Goal: Task Accomplishment & Management: Manage account settings

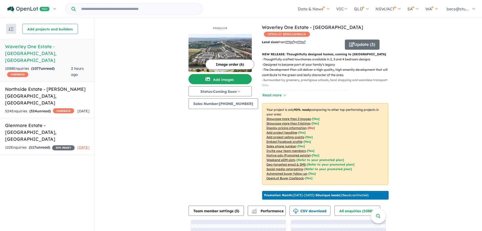
click at [361, 40] on button "Update ( 3 )" at bounding box center [362, 44] width 35 height 10
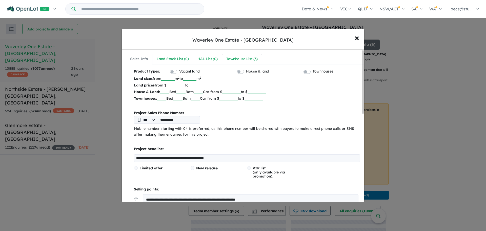
click at [234, 55] on link "Townhouse List ( 3 )" at bounding box center [242, 59] width 40 height 11
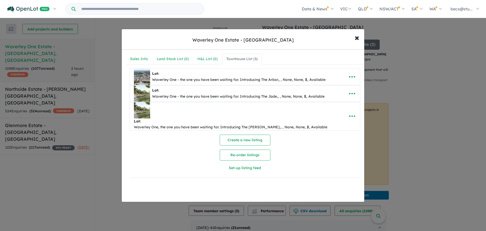
click at [350, 78] on icon "button" at bounding box center [352, 77] width 8 height 8
click at [336, 90] on link "Edit" at bounding box center [340, 89] width 37 height 12
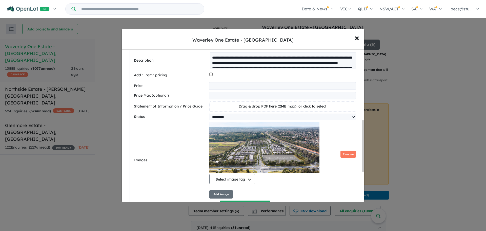
scroll to position [228, 0]
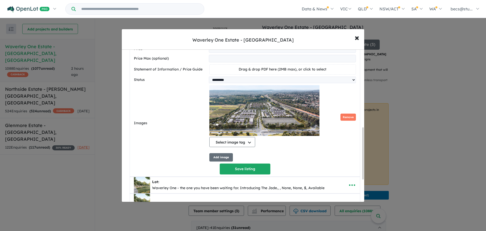
click at [216, 161] on button "Add image" at bounding box center [221, 157] width 24 height 8
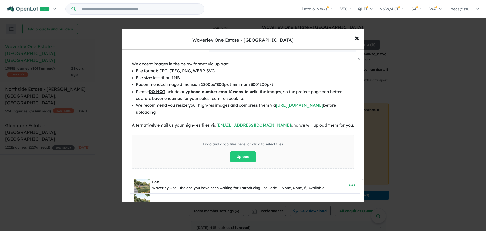
click at [242, 158] on button "Upload" at bounding box center [242, 156] width 25 height 11
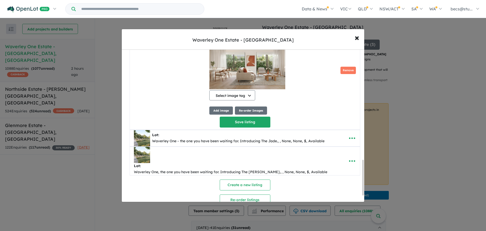
scroll to position [474, 0]
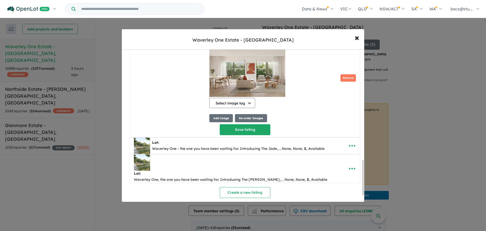
click at [222, 120] on button "Add image" at bounding box center [221, 118] width 24 height 8
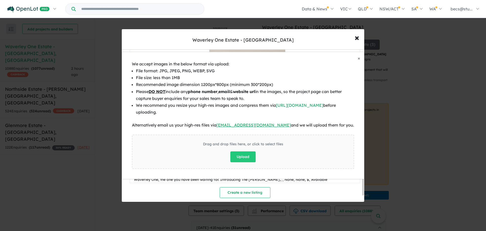
click at [247, 156] on button "Upload" at bounding box center [242, 156] width 25 height 11
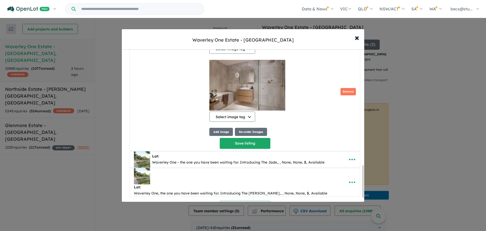
scroll to position [550, 0]
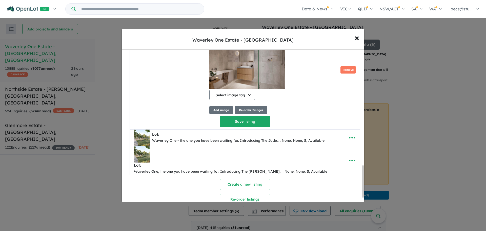
click at [224, 114] on button "Add image" at bounding box center [221, 110] width 24 height 8
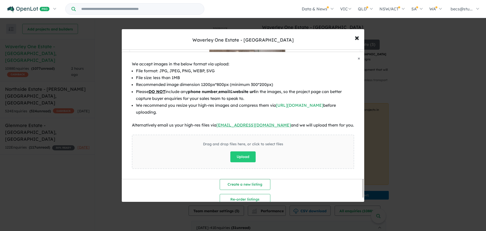
click at [241, 154] on button "Upload" at bounding box center [242, 156] width 25 height 11
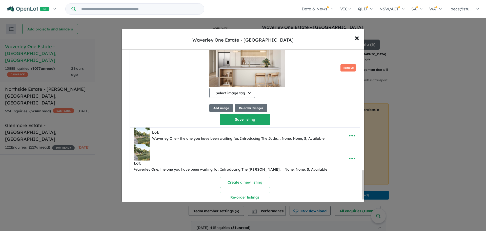
scroll to position [626, 0]
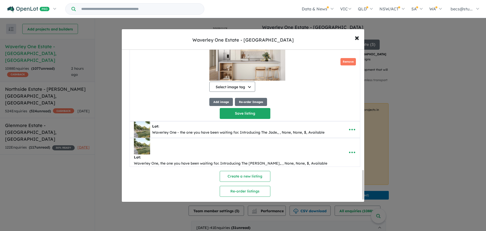
click at [251, 115] on button "Save listing" at bounding box center [245, 113] width 51 height 11
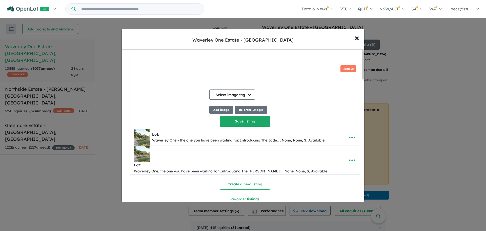
scroll to position [0, 0]
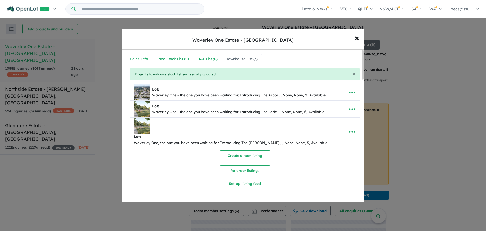
click at [350, 106] on icon "button" at bounding box center [352, 109] width 8 height 8
click at [341, 121] on link "Edit" at bounding box center [340, 121] width 37 height 12
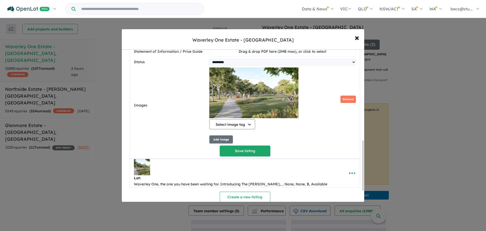
scroll to position [278, 0]
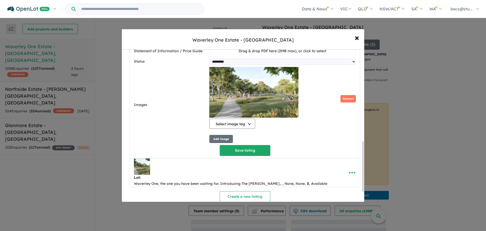
click at [224, 142] on button "Add image" at bounding box center [221, 139] width 24 height 8
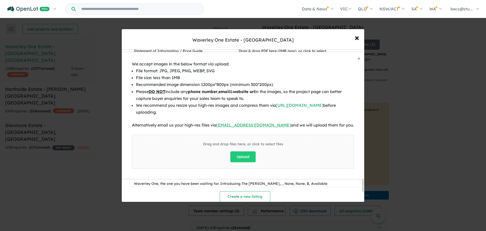
click at [236, 153] on button "Upload" at bounding box center [242, 156] width 25 height 11
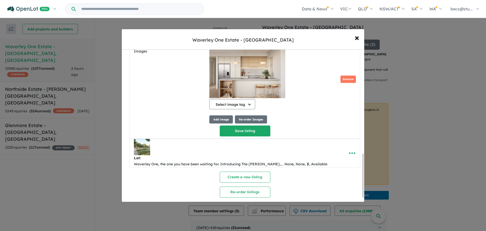
scroll to position [376, 0]
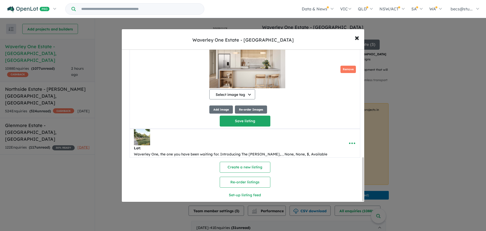
click at [217, 112] on button "Add image" at bounding box center [221, 109] width 24 height 8
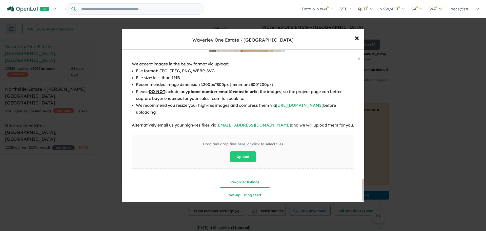
click at [240, 155] on button "Upload" at bounding box center [242, 156] width 25 height 11
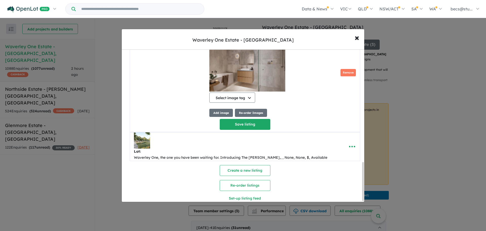
scroll to position [443, 0]
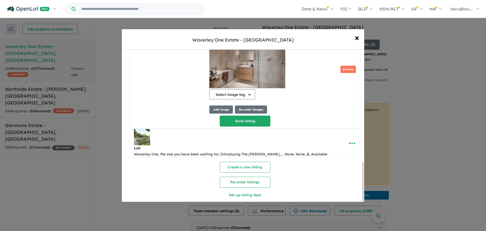
click at [221, 112] on button "Add image" at bounding box center [221, 109] width 24 height 8
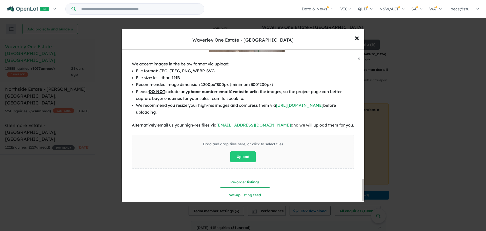
click at [245, 154] on button "Upload" at bounding box center [242, 156] width 25 height 11
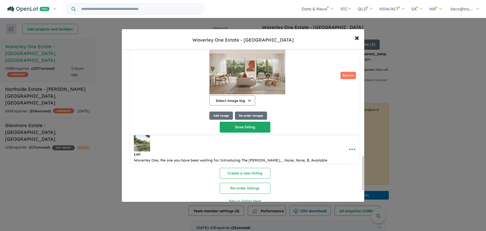
scroll to position [511, 0]
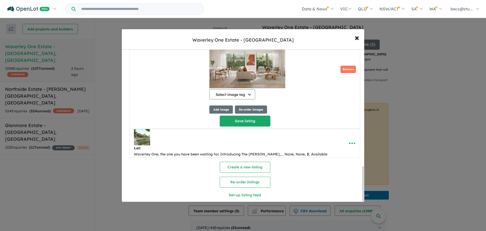
click at [247, 122] on button "Save listing" at bounding box center [245, 120] width 51 height 11
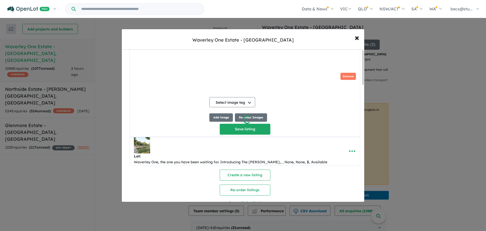
scroll to position [0, 0]
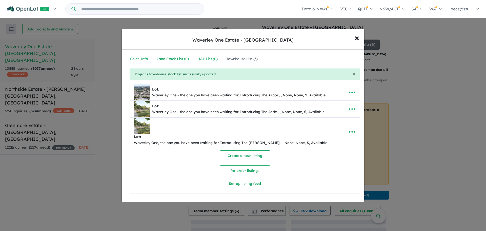
click at [349, 128] on icon "button" at bounding box center [352, 132] width 8 height 8
click at [339, 139] on link "Edit" at bounding box center [340, 144] width 37 height 12
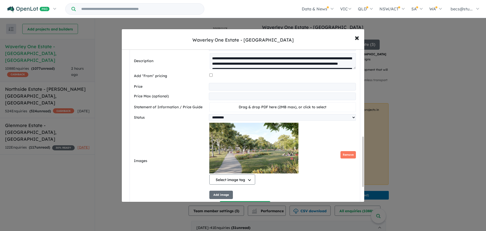
scroll to position [278, 0]
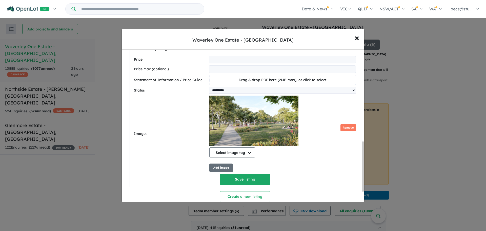
click at [222, 163] on button "Add image" at bounding box center [221, 167] width 24 height 8
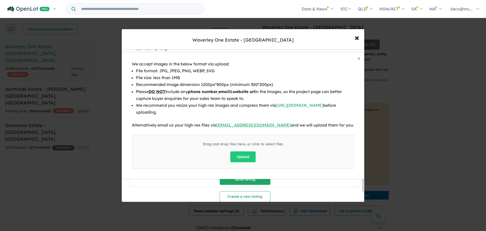
click at [240, 157] on button "Upload" at bounding box center [242, 156] width 25 height 11
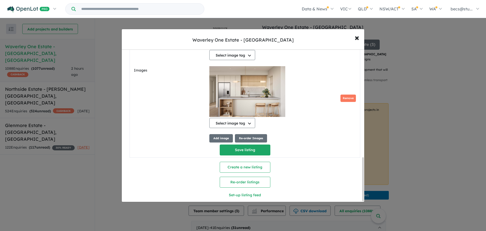
click at [217, 134] on button "Add image" at bounding box center [221, 138] width 24 height 8
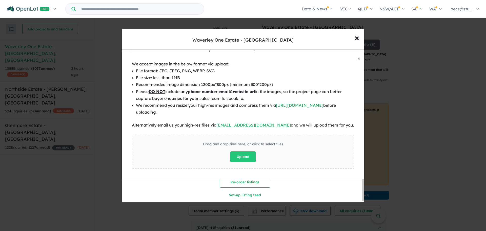
click at [240, 155] on button "Upload" at bounding box center [242, 156] width 25 height 11
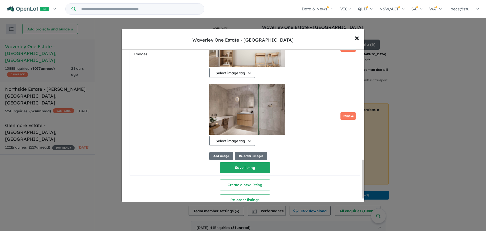
scroll to position [443, 0]
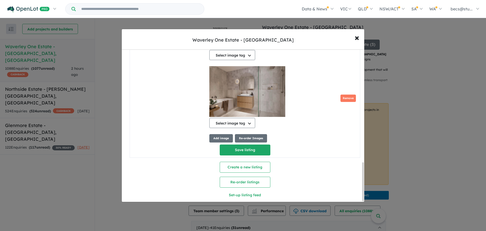
click at [224, 134] on button "Add image" at bounding box center [221, 138] width 24 height 8
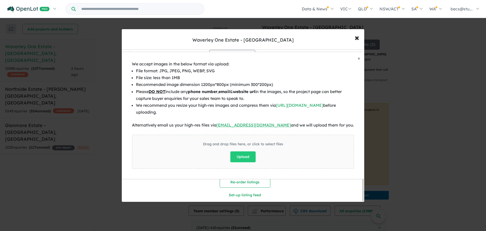
click at [241, 154] on button "Upload" at bounding box center [242, 156] width 25 height 11
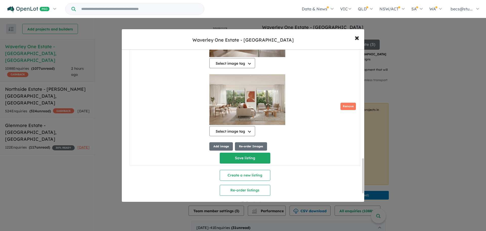
scroll to position [511, 0]
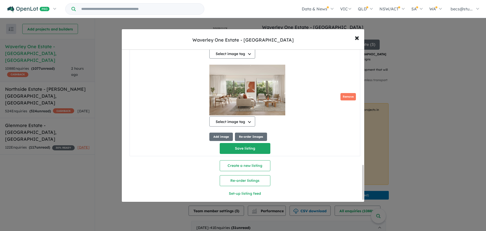
click at [238, 116] on button "Select image tag" at bounding box center [232, 121] width 46 height 10
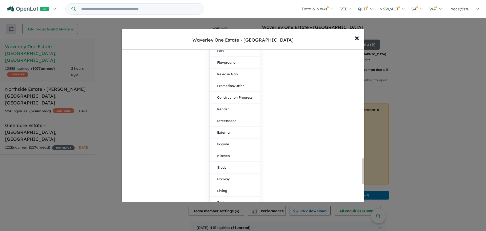
scroll to position [688, 0]
click at [233, 171] on button "Living" at bounding box center [235, 177] width 50 height 12
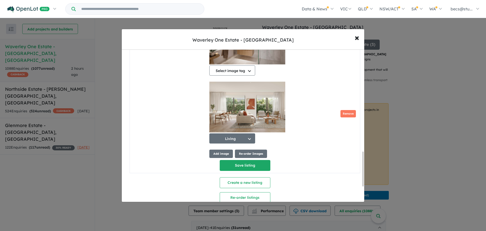
scroll to position [461, 0]
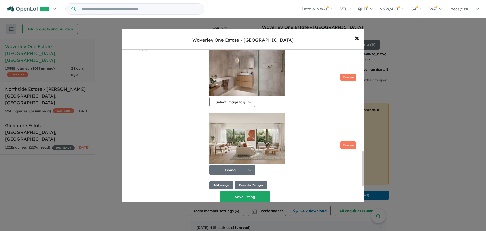
click at [234, 97] on button "Select image tag" at bounding box center [232, 102] width 46 height 10
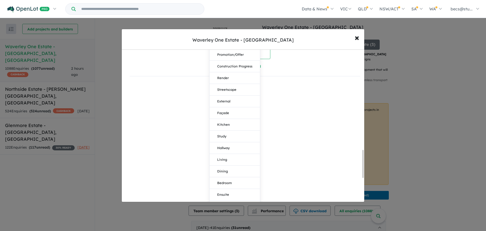
scroll to position [638, 0]
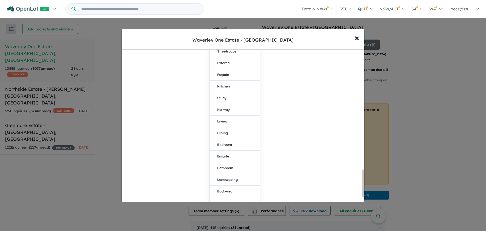
click at [232, 162] on button "Bathroom" at bounding box center [235, 168] width 50 height 12
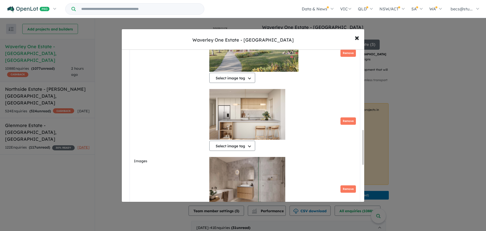
scroll to position [351, 0]
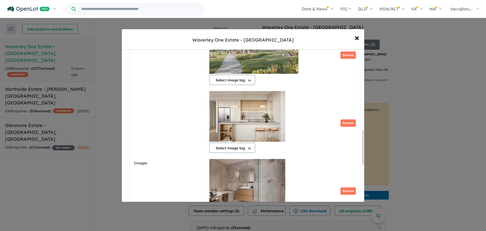
click at [240, 142] on button "Select image tag" at bounding box center [232, 147] width 46 height 10
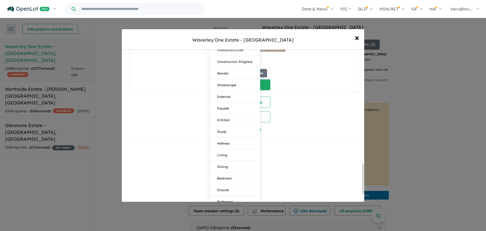
scroll to position [579, 0]
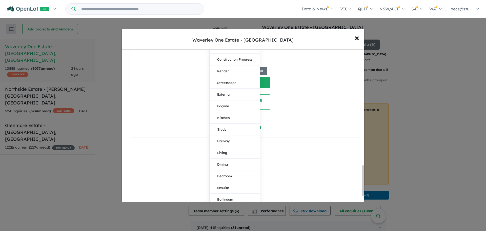
click at [235, 112] on button "Kitchen" at bounding box center [235, 118] width 50 height 12
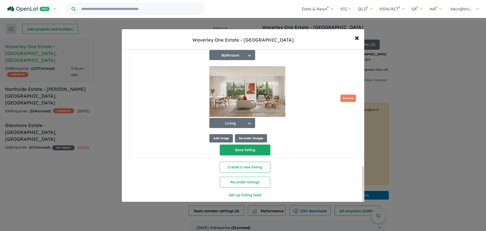
click at [251, 144] on button "Save listing" at bounding box center [245, 149] width 51 height 11
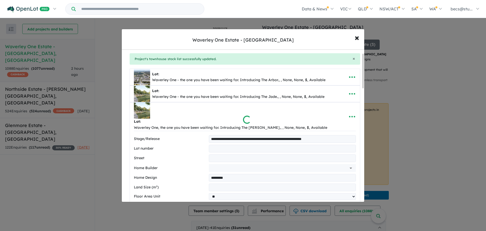
scroll to position [0, 0]
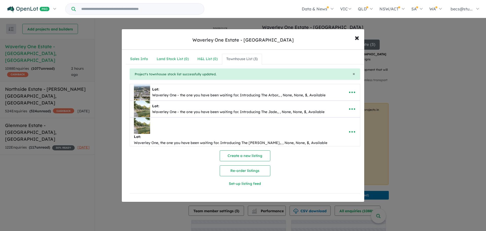
click at [350, 92] on icon "button" at bounding box center [352, 93] width 6 height 2
click at [339, 105] on link "Edit" at bounding box center [340, 105] width 37 height 12
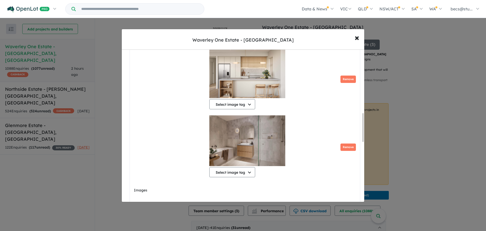
scroll to position [353, 0]
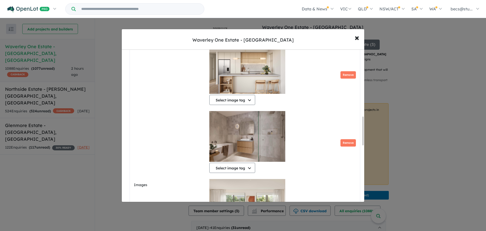
click at [243, 100] on button "Select image tag" at bounding box center [232, 100] width 46 height 10
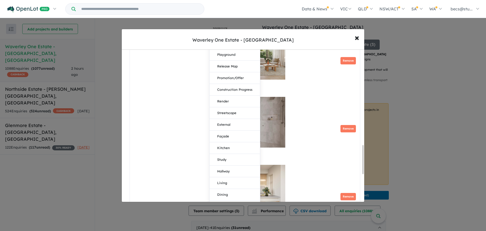
click at [233, 151] on button "Kitchen" at bounding box center [235, 148] width 50 height 12
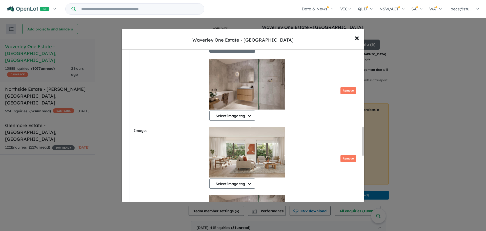
click at [243, 120] on button "Select image tag" at bounding box center [232, 115] width 46 height 10
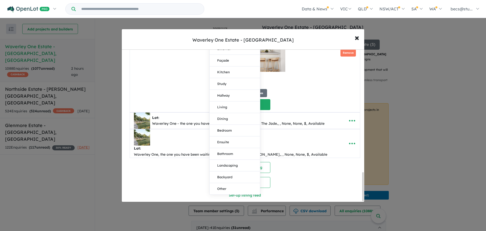
scroll to position [647, 0]
click at [235, 134] on button "Bedroom" at bounding box center [235, 130] width 50 height 12
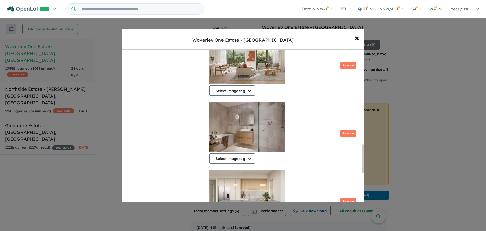
scroll to position [499, 0]
click at [243, 92] on button "Select image tag" at bounding box center [232, 90] width 46 height 10
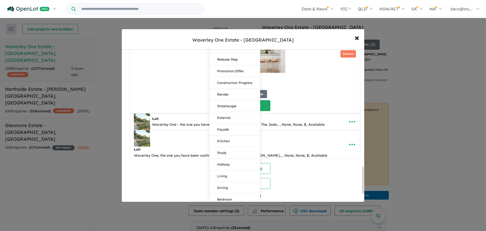
scroll to position [676, 0]
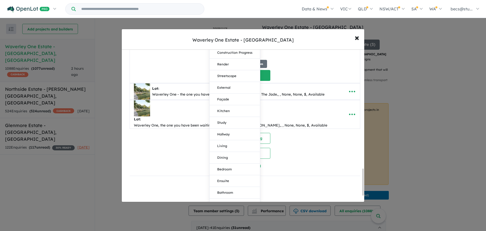
click at [236, 150] on button "Living" at bounding box center [235, 146] width 50 height 12
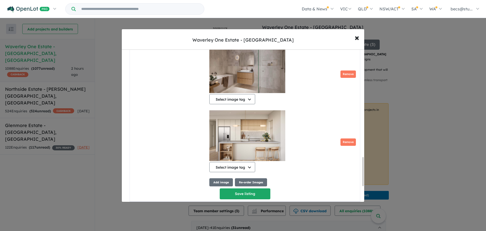
scroll to position [566, 0]
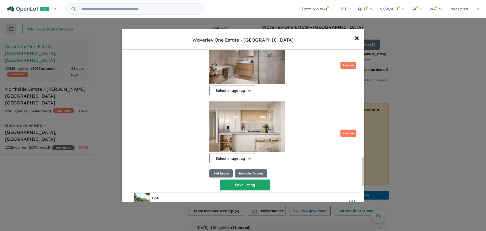
click at [344, 135] on button "Remove" at bounding box center [347, 132] width 15 height 7
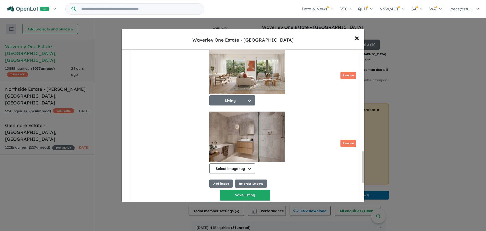
scroll to position [490, 0]
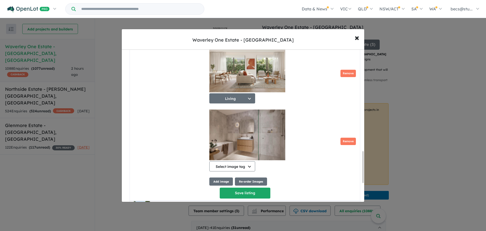
click at [345, 145] on button "Remove" at bounding box center [347, 140] width 15 height 7
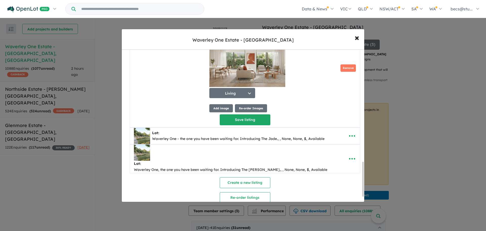
scroll to position [511, 0]
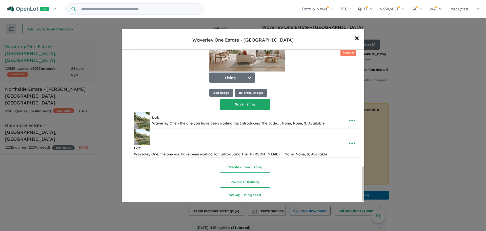
click at [252, 109] on button "Save listing" at bounding box center [245, 104] width 51 height 11
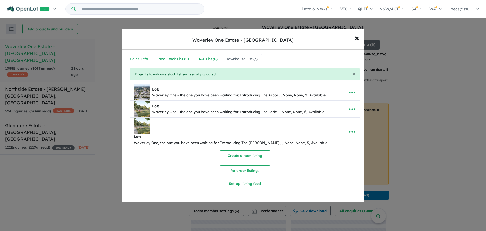
click at [351, 109] on icon "button" at bounding box center [352, 109] width 8 height 8
click at [332, 121] on link "Edit" at bounding box center [340, 121] width 37 height 12
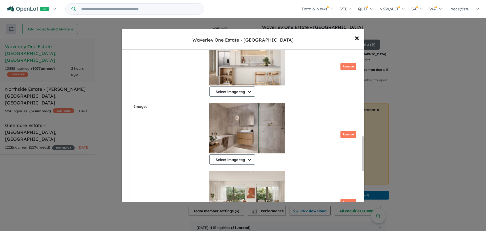
scroll to position [379, 0]
click at [244, 89] on button "Select image tag" at bounding box center [232, 91] width 46 height 10
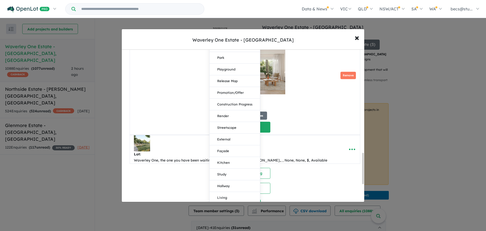
click at [235, 167] on button "Kitchen" at bounding box center [235, 163] width 50 height 12
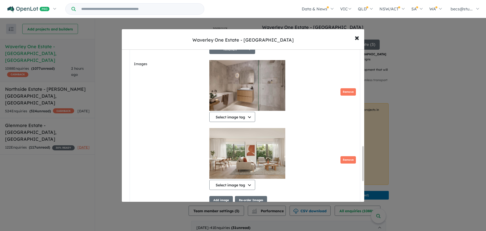
scroll to position [422, 0]
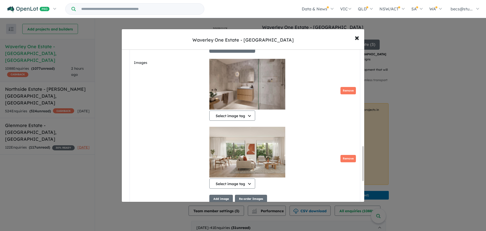
click at [240, 119] on button "Select image tag" at bounding box center [232, 115] width 46 height 10
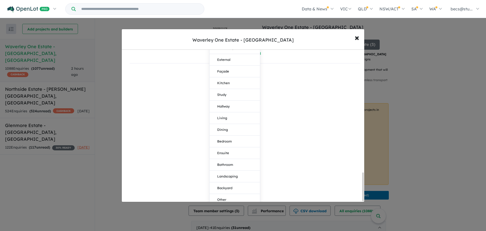
click at [237, 162] on button "Bathroom" at bounding box center [235, 165] width 50 height 12
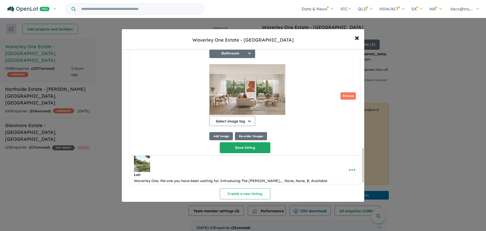
scroll to position [511, 0]
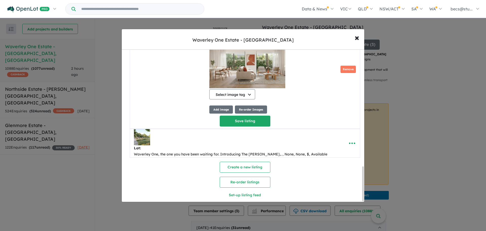
click at [242, 99] on button "Select image tag" at bounding box center [232, 94] width 46 height 10
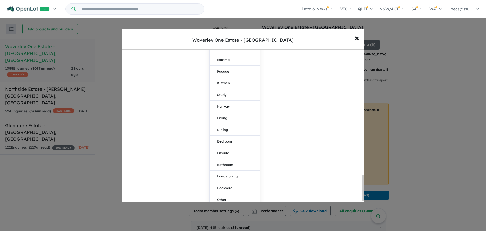
click at [226, 113] on button "Living" at bounding box center [235, 118] width 50 height 12
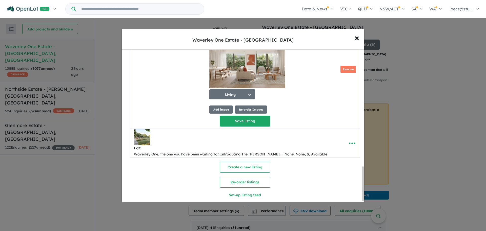
click at [238, 124] on button "Save listing" at bounding box center [245, 120] width 51 height 11
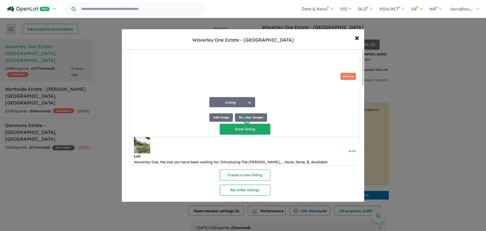
scroll to position [0, 0]
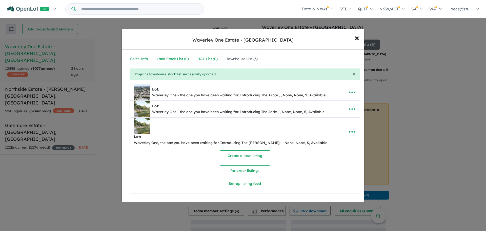
click at [348, 128] on icon "button" at bounding box center [352, 132] width 8 height 8
click at [339, 138] on link "Edit" at bounding box center [340, 144] width 37 height 12
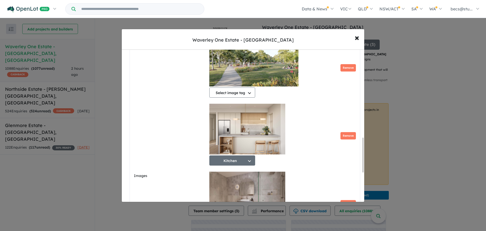
scroll to position [429, 0]
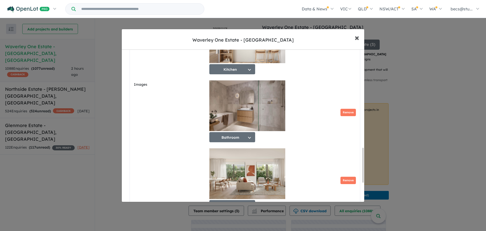
click at [359, 38] on span "×" at bounding box center [357, 37] width 5 height 11
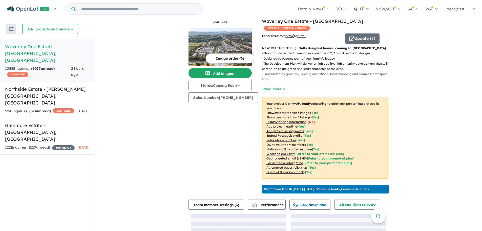
scroll to position [0, 0]
